Goal: Task Accomplishment & Management: Use online tool/utility

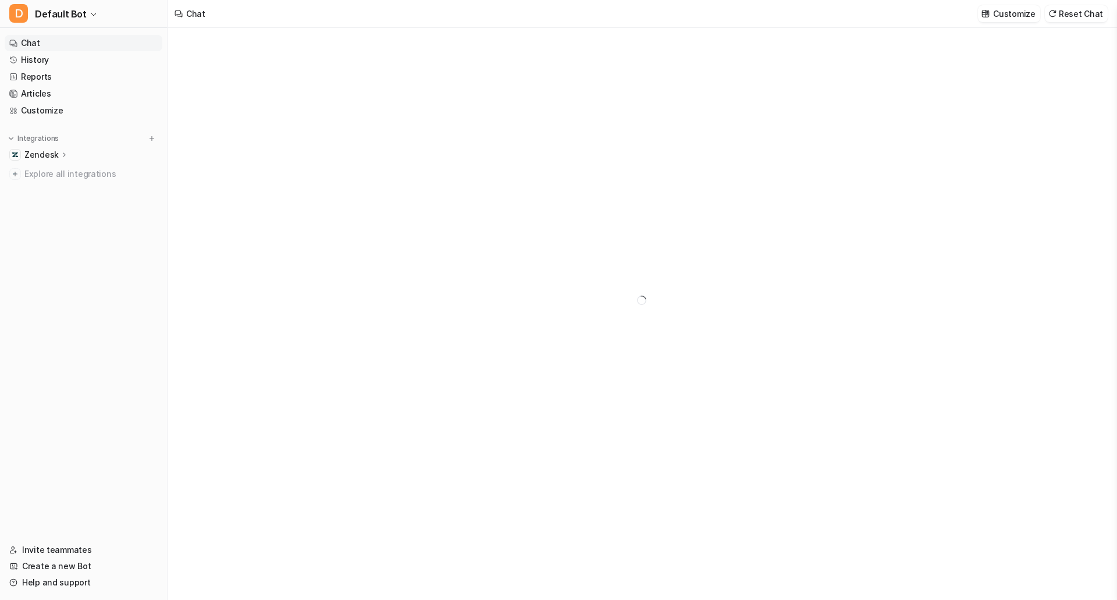
type textarea "**********"
click at [53, 5] on button "D Default Bot" at bounding box center [83, 14] width 167 height 28
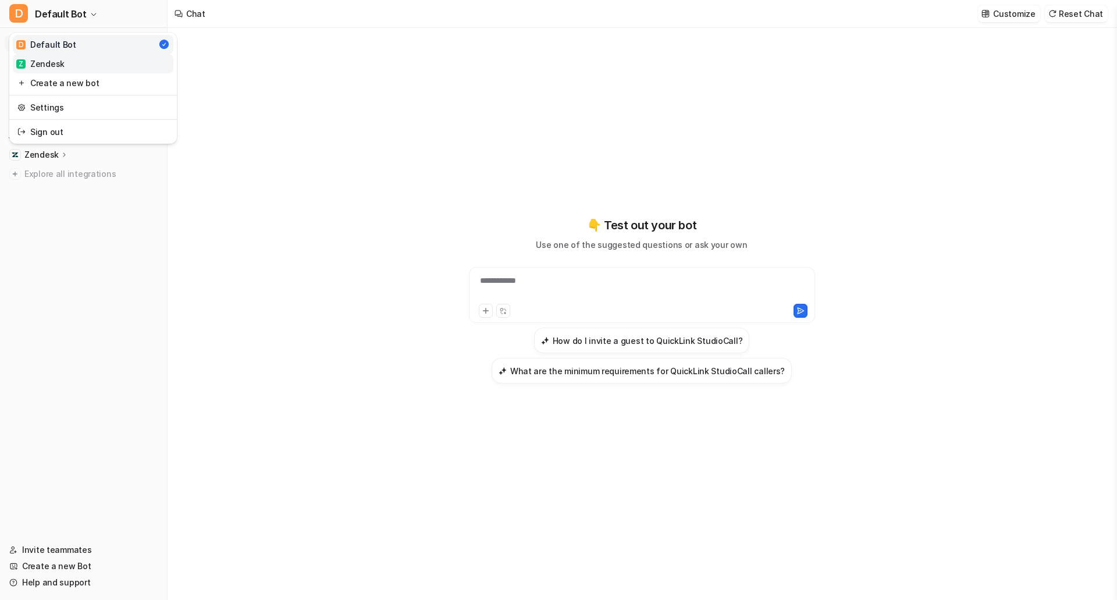
click at [122, 68] on link "Z Zendesk" at bounding box center [93, 63] width 161 height 19
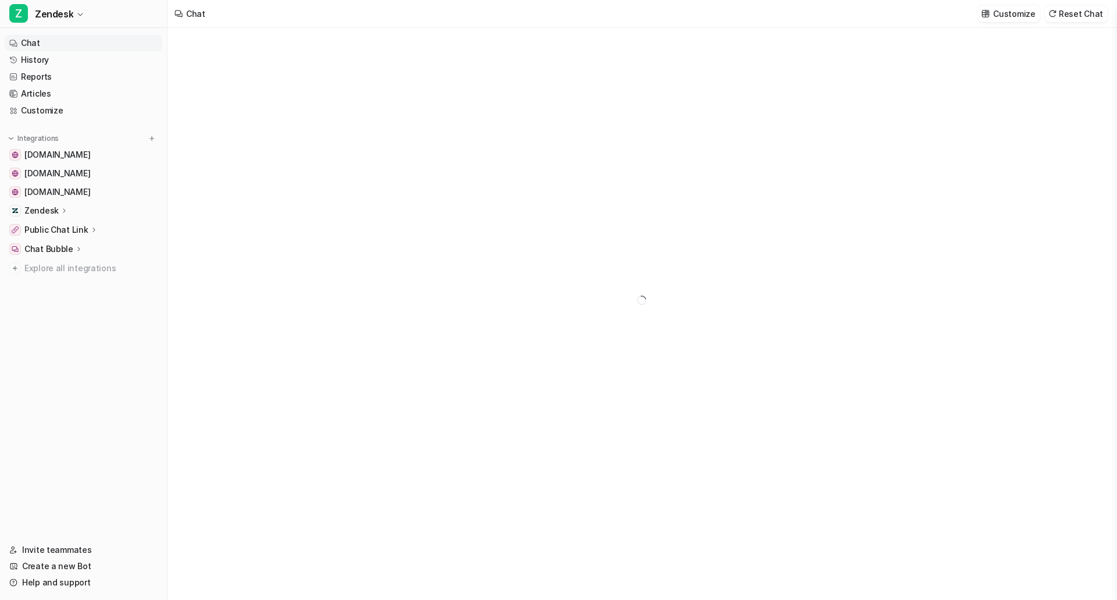
type textarea "**********"
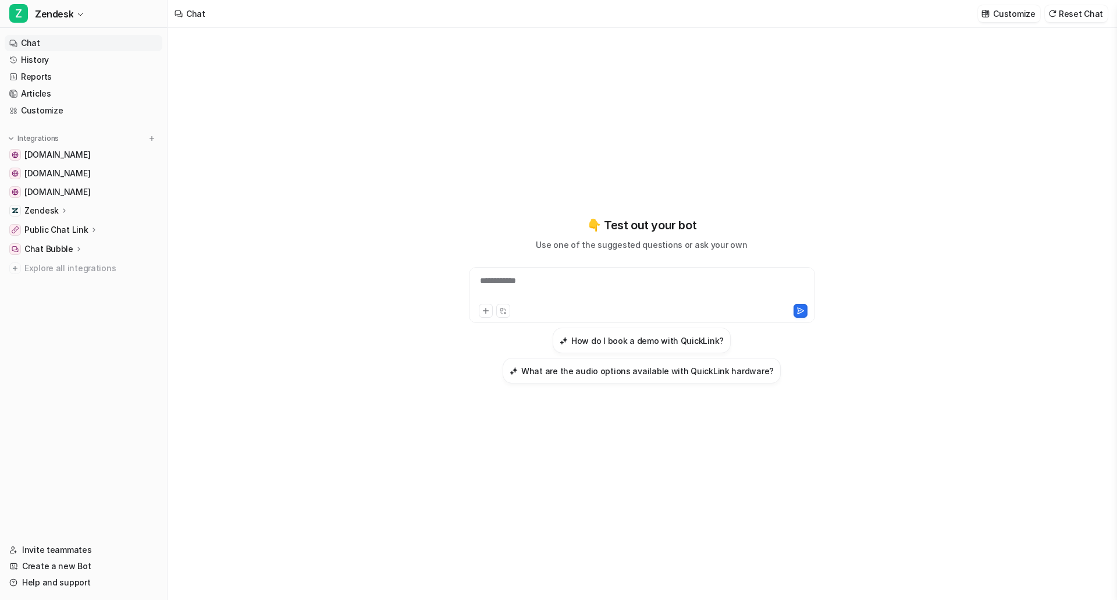
click at [53, 209] on p "Zendesk" at bounding box center [41, 211] width 34 height 12
click at [54, 221] on link "Overview" at bounding box center [89, 227] width 145 height 16
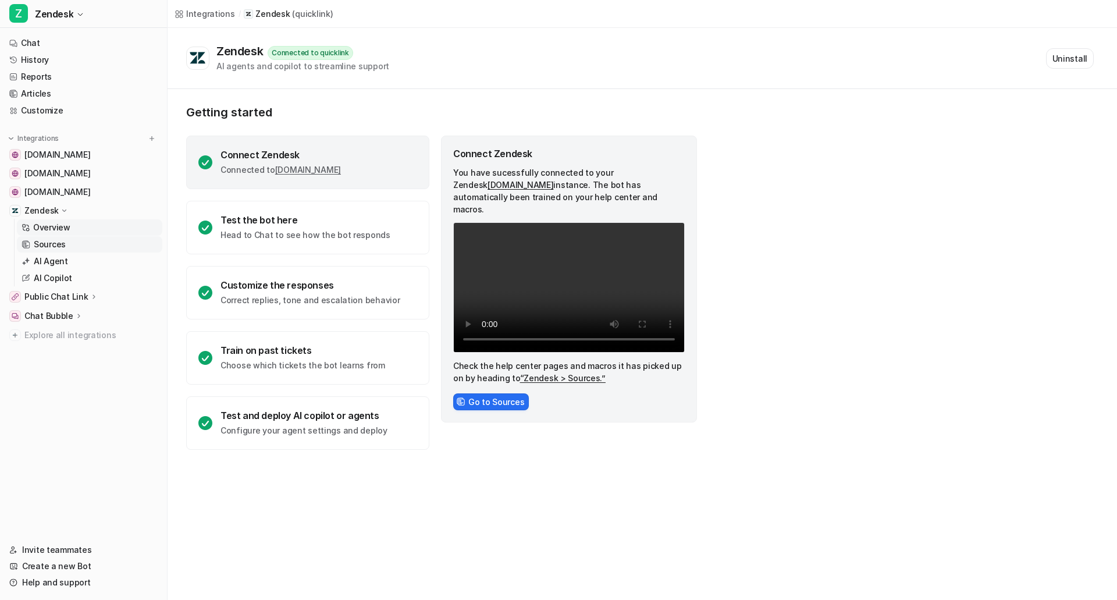
click at [79, 241] on link "Sources" at bounding box center [89, 244] width 145 height 16
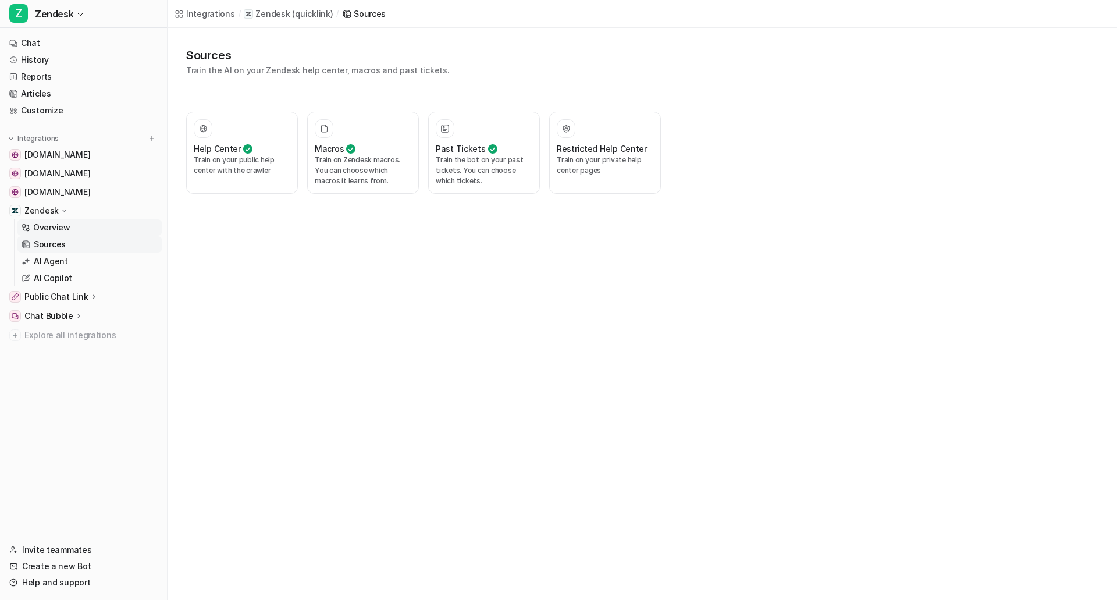
click at [73, 227] on link "Overview" at bounding box center [89, 227] width 145 height 16
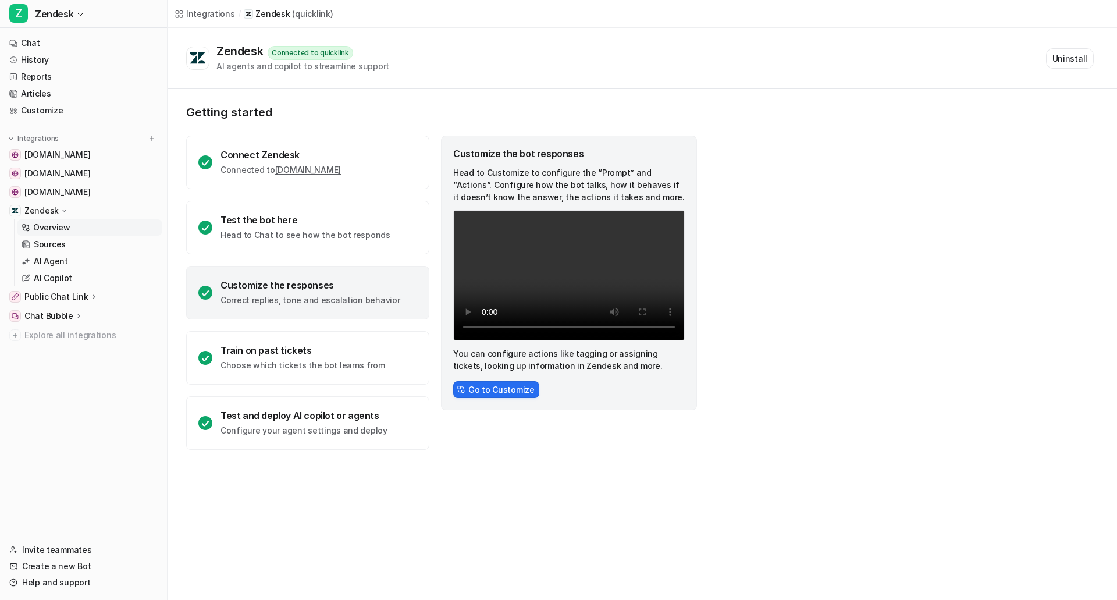
click at [72, 474] on nav "Chat History Reports Articles Customize Integrations [DOMAIN_NAME] [DOMAIN_NAME…" at bounding box center [83, 281] width 167 height 502
click at [70, 276] on p "AI Copilot" at bounding box center [53, 278] width 38 height 12
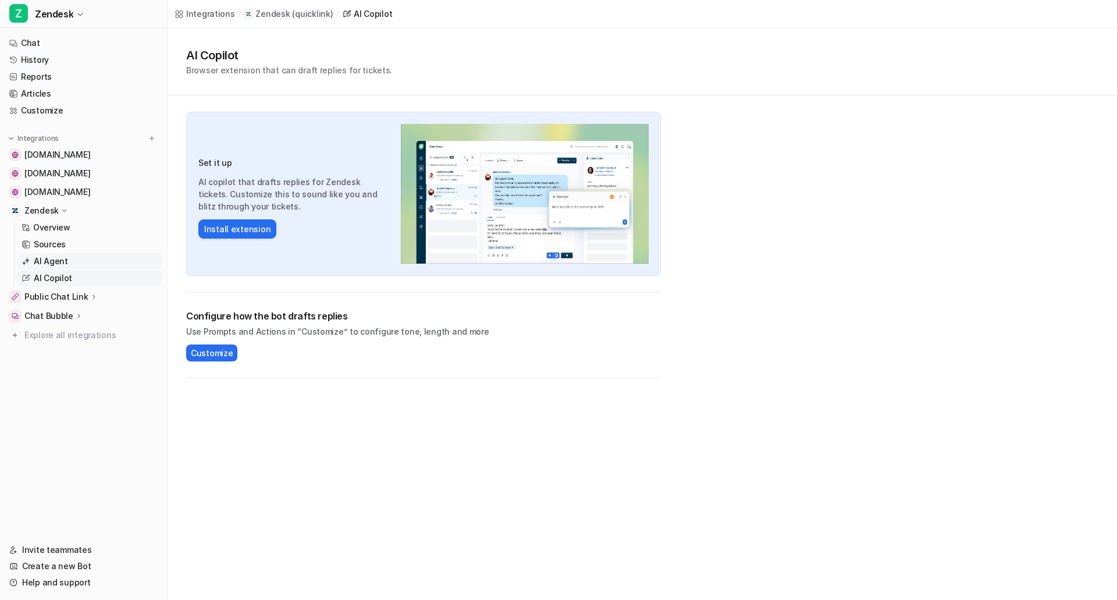
click at [78, 260] on link "AI Agent" at bounding box center [89, 261] width 145 height 16
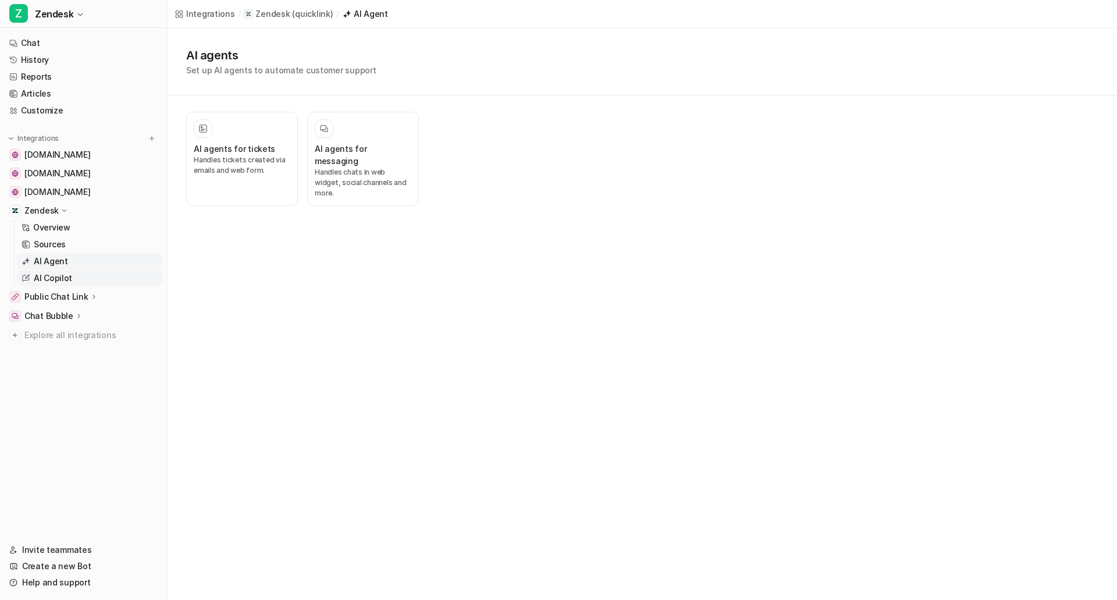
click at [82, 278] on link "AI Copilot" at bounding box center [89, 278] width 145 height 16
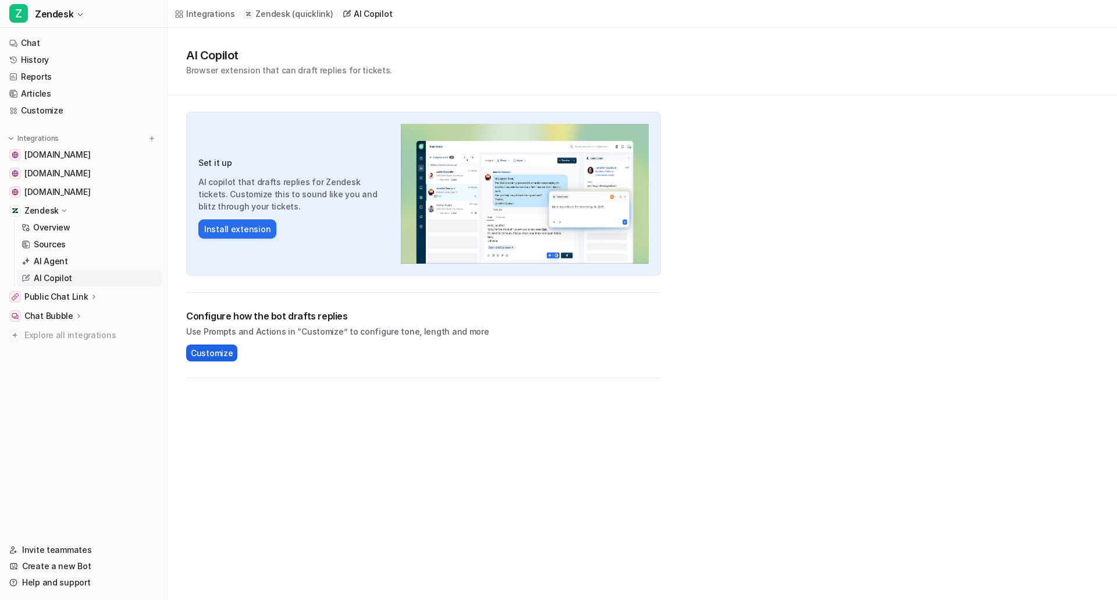
click at [223, 345] on button "Customize" at bounding box center [211, 352] width 51 height 17
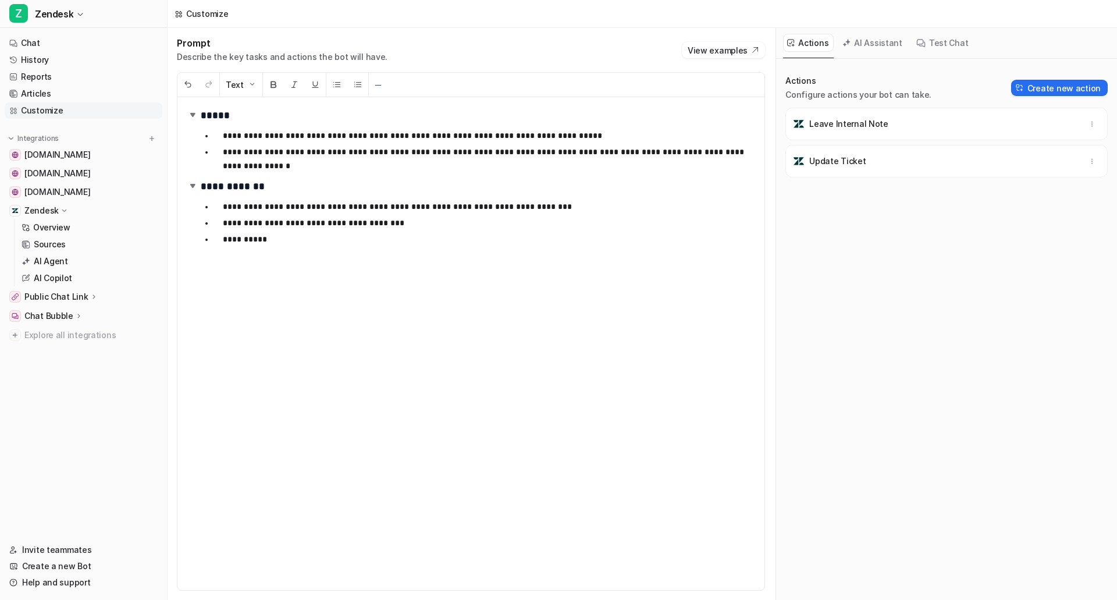
click at [381, 226] on p "**********" at bounding box center [485, 223] width 524 height 14
click at [374, 226] on p "**********" at bounding box center [485, 223] width 524 height 14
click at [864, 124] on p "Leave Internal Note" at bounding box center [848, 124] width 79 height 12
click at [1088, 122] on icon "button" at bounding box center [1092, 124] width 8 height 8
click at [880, 125] on p "Leave Internal Note" at bounding box center [848, 124] width 79 height 12
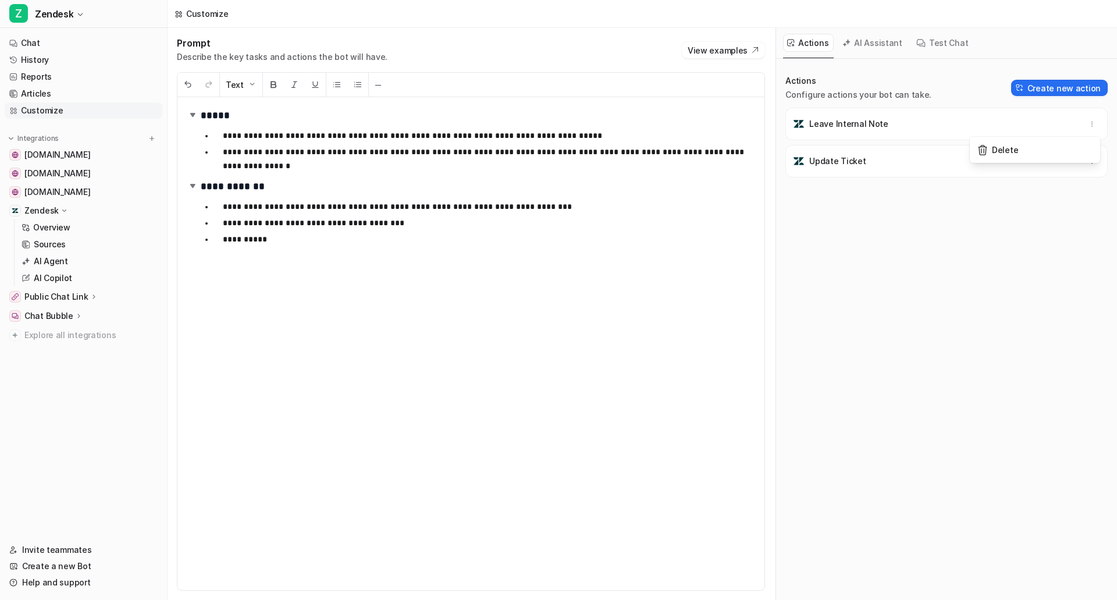
click at [880, 125] on p "Leave Internal Note" at bounding box center [848, 124] width 79 height 12
click at [879, 35] on button "AI Assistant" at bounding box center [872, 43] width 69 height 18
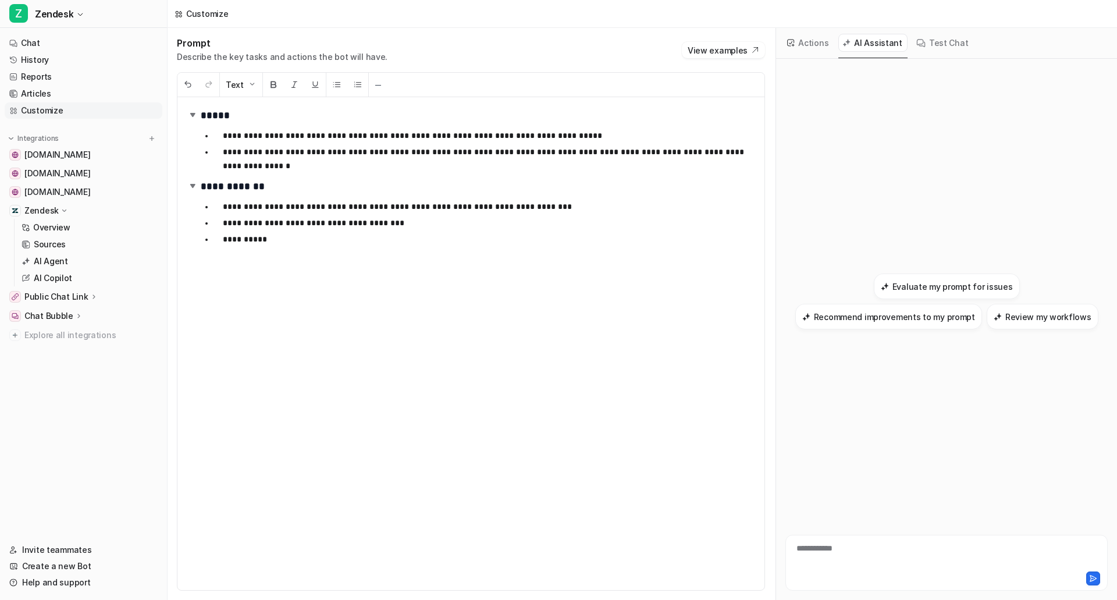
click at [938, 38] on button "Test Chat" at bounding box center [942, 43] width 61 height 18
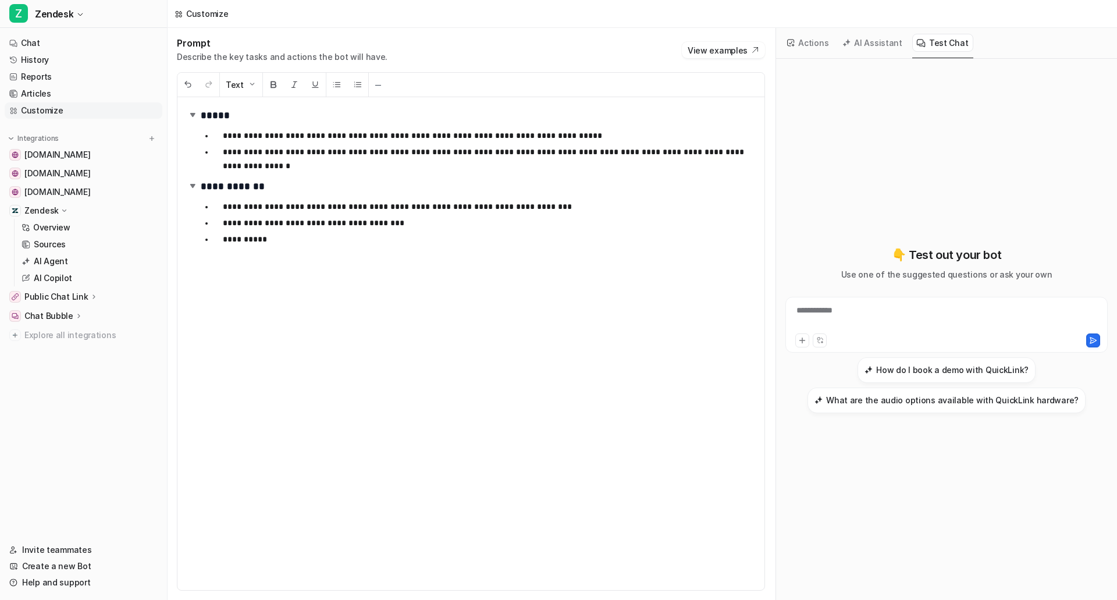
click at [890, 34] on button "AI Assistant" at bounding box center [872, 43] width 69 height 18
